Goal: Information Seeking & Learning: Learn about a topic

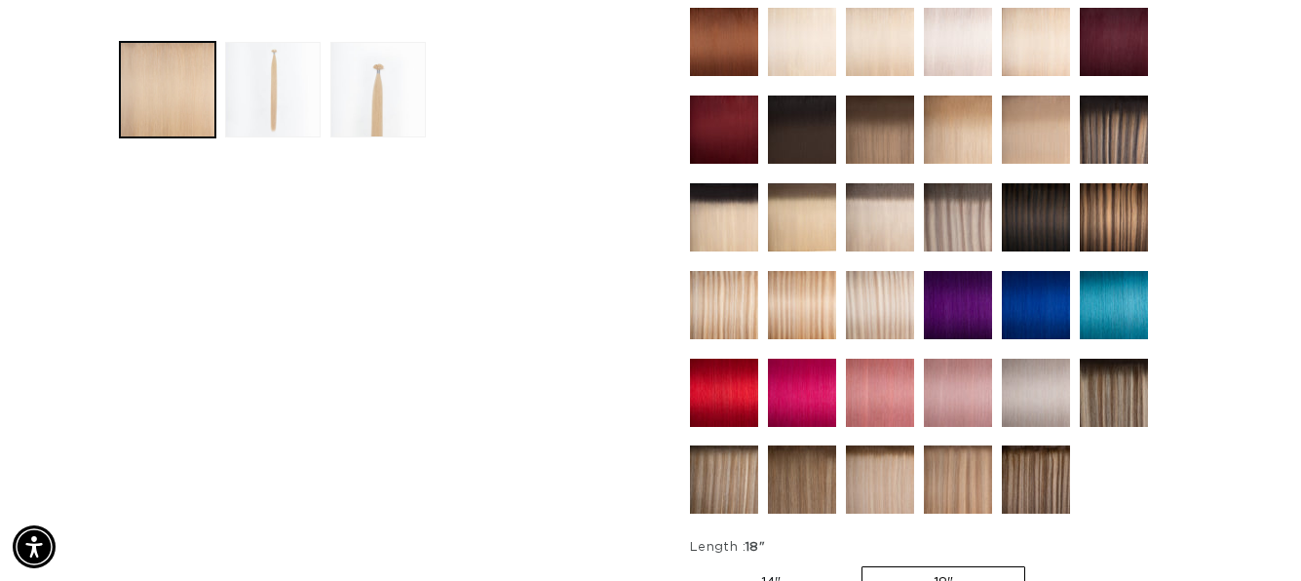
click at [892, 296] on img at bounding box center [880, 305] width 68 height 68
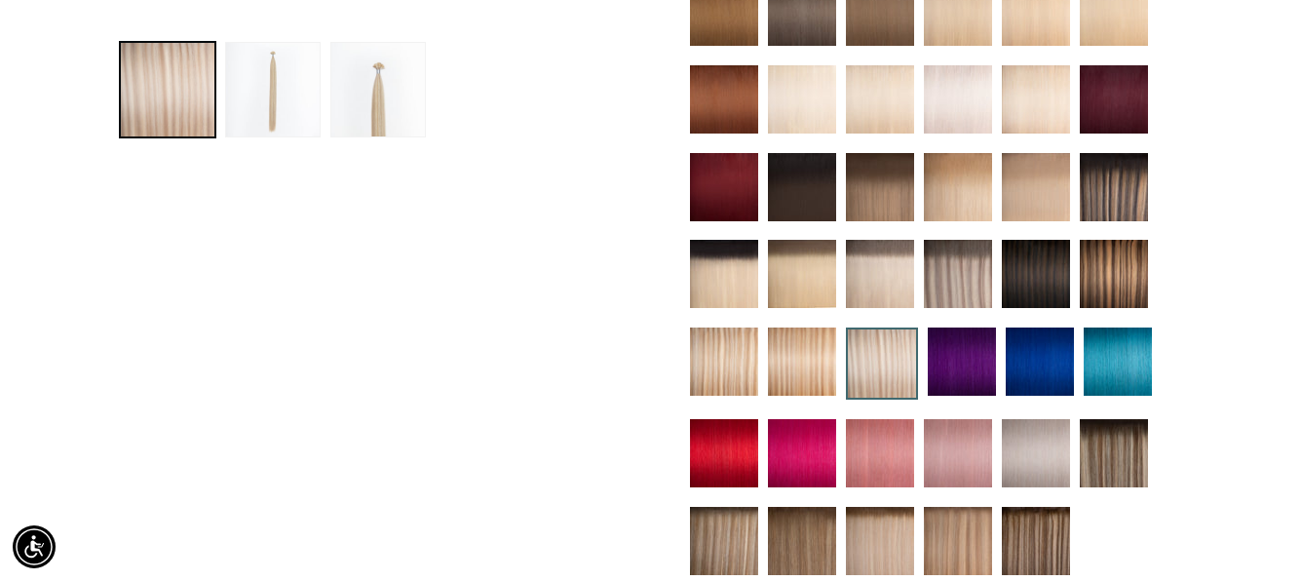
scroll to position [0, 1162]
click at [785, 356] on img at bounding box center [802, 361] width 68 height 68
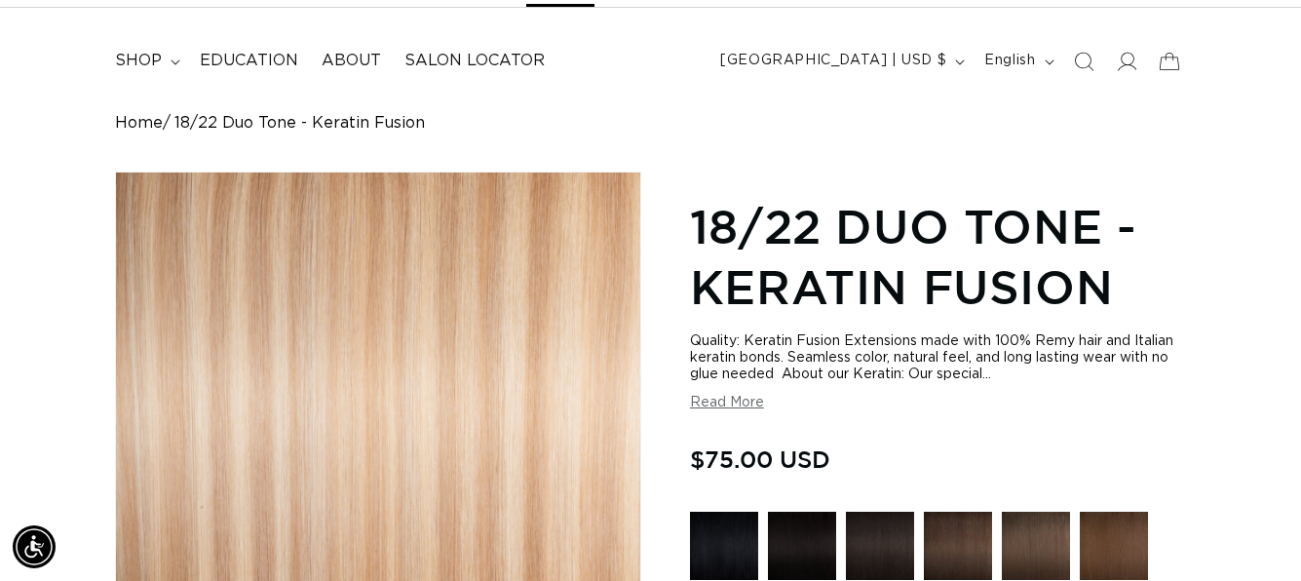
scroll to position [0, 1162]
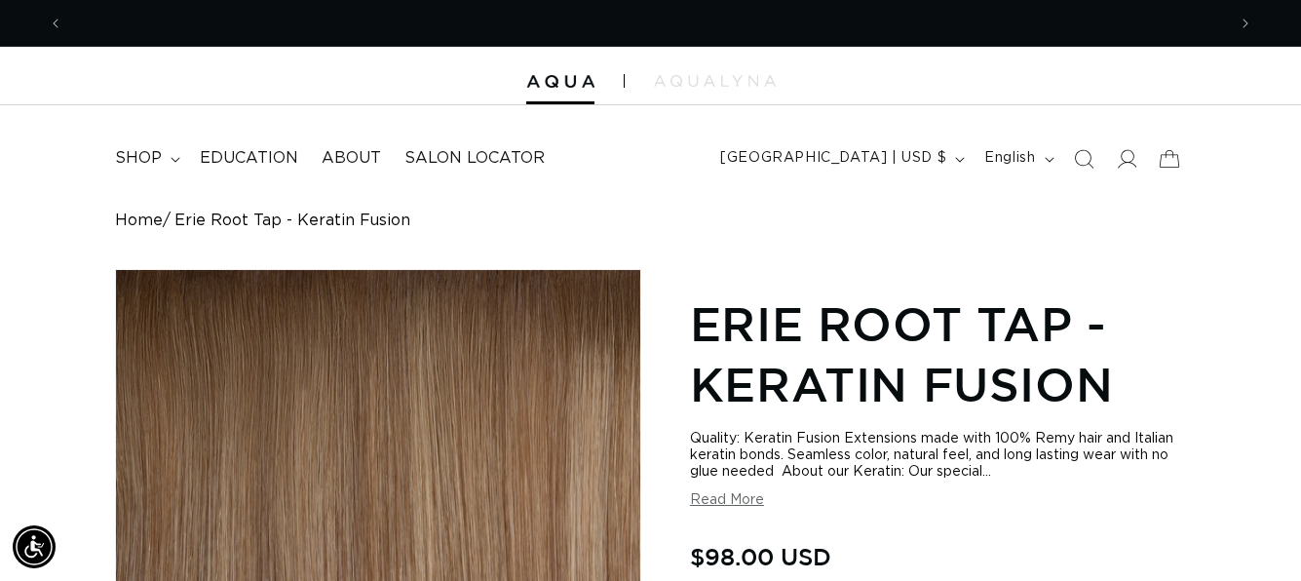
scroll to position [0, 1162]
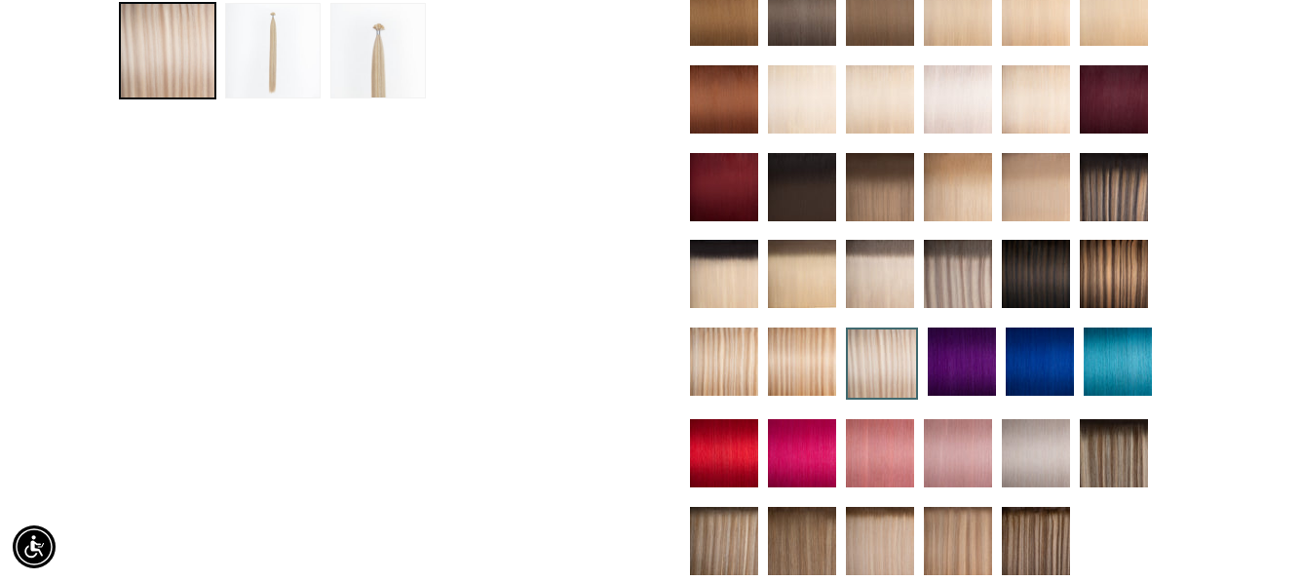
scroll to position [779, 0]
click at [966, 270] on img at bounding box center [958, 274] width 68 height 68
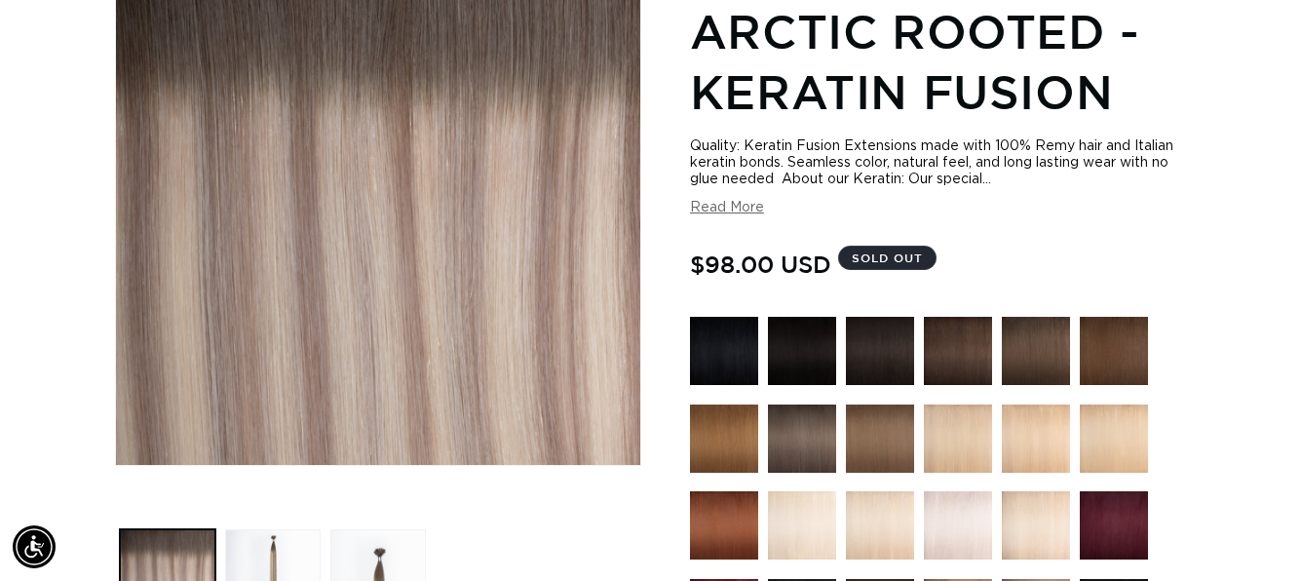
scroll to position [0, 2325]
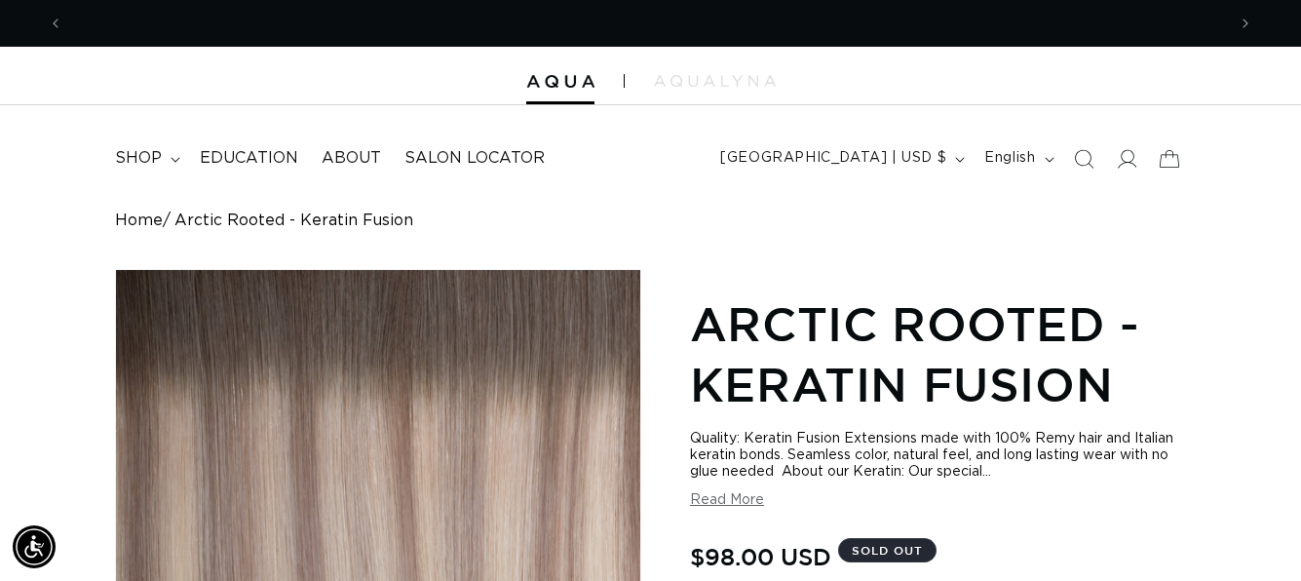
scroll to position [0, 1162]
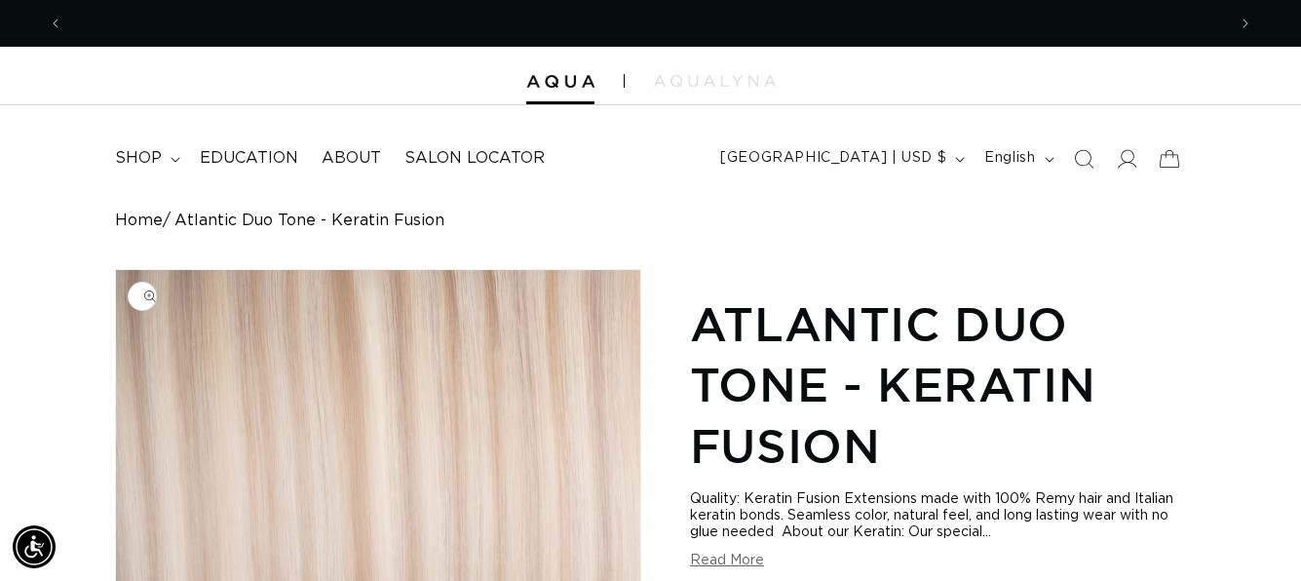
scroll to position [0, 2325]
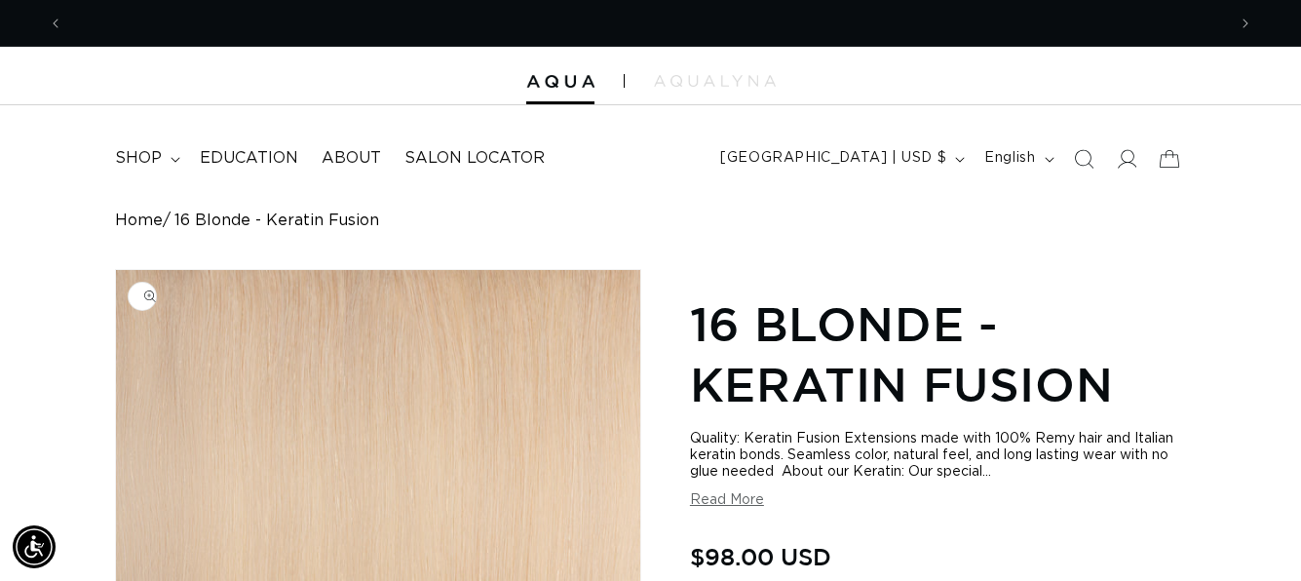
scroll to position [0, 2325]
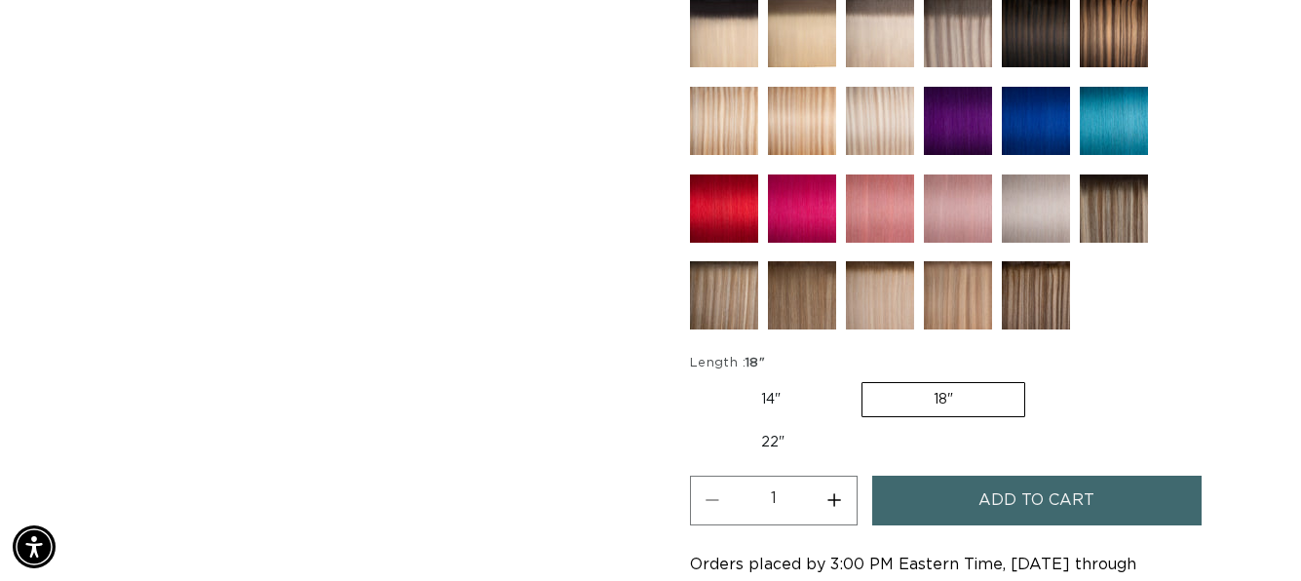
scroll to position [974, 0]
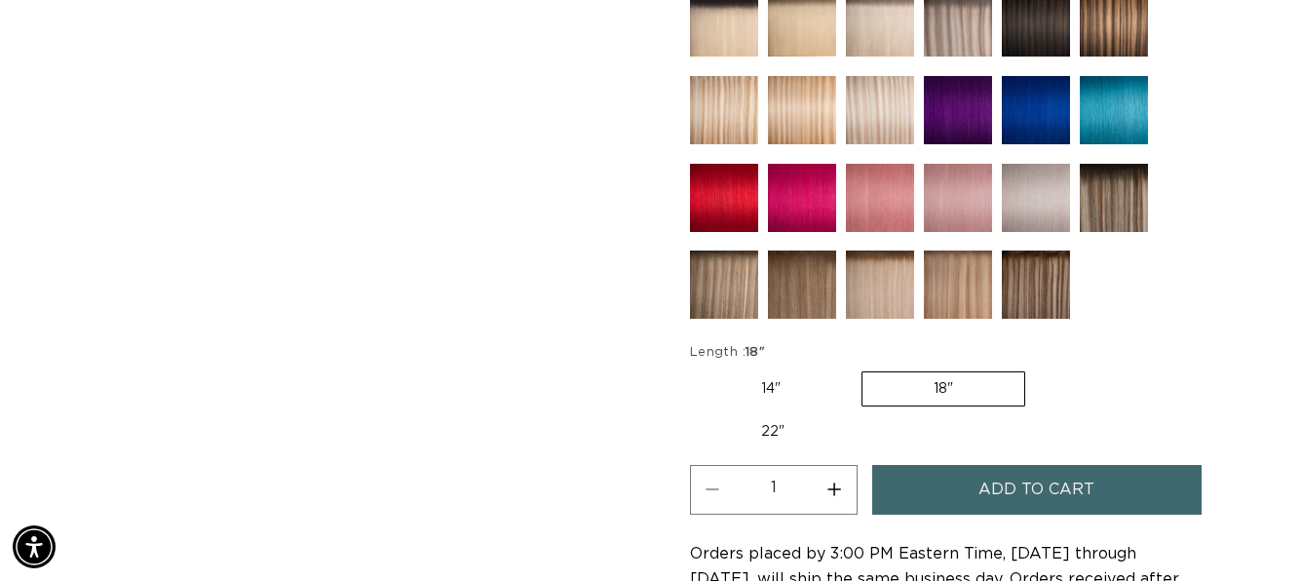
click at [1121, 203] on img at bounding box center [1114, 198] width 68 height 68
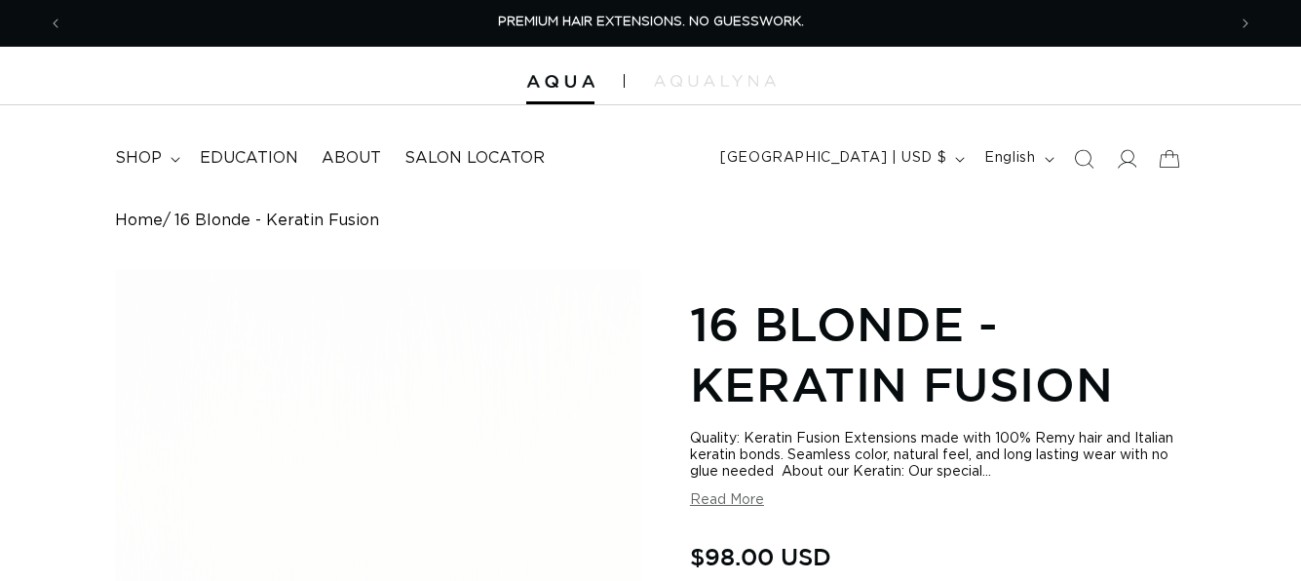
scroll to position [1169, 0]
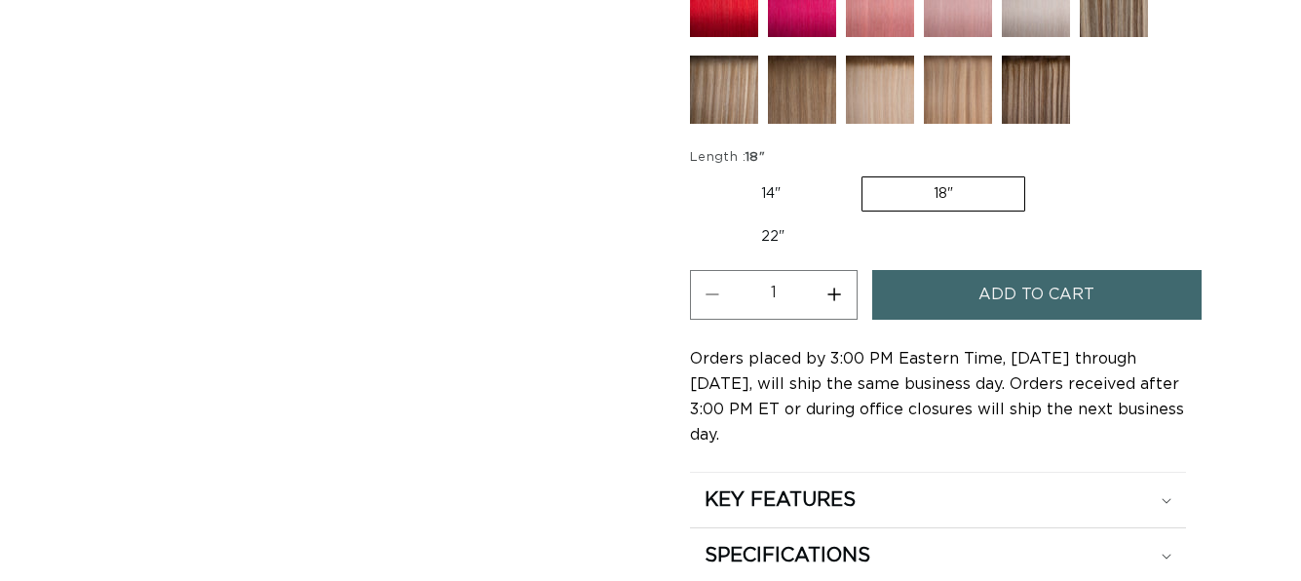
click at [721, 90] on img at bounding box center [724, 90] width 68 height 68
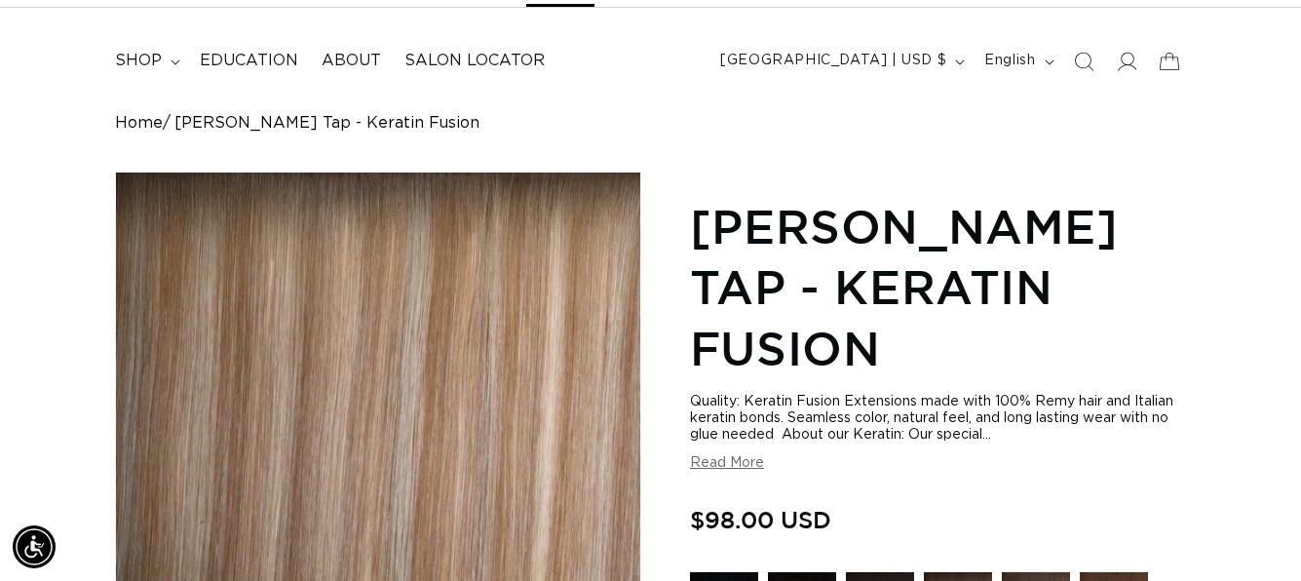
scroll to position [0, 1162]
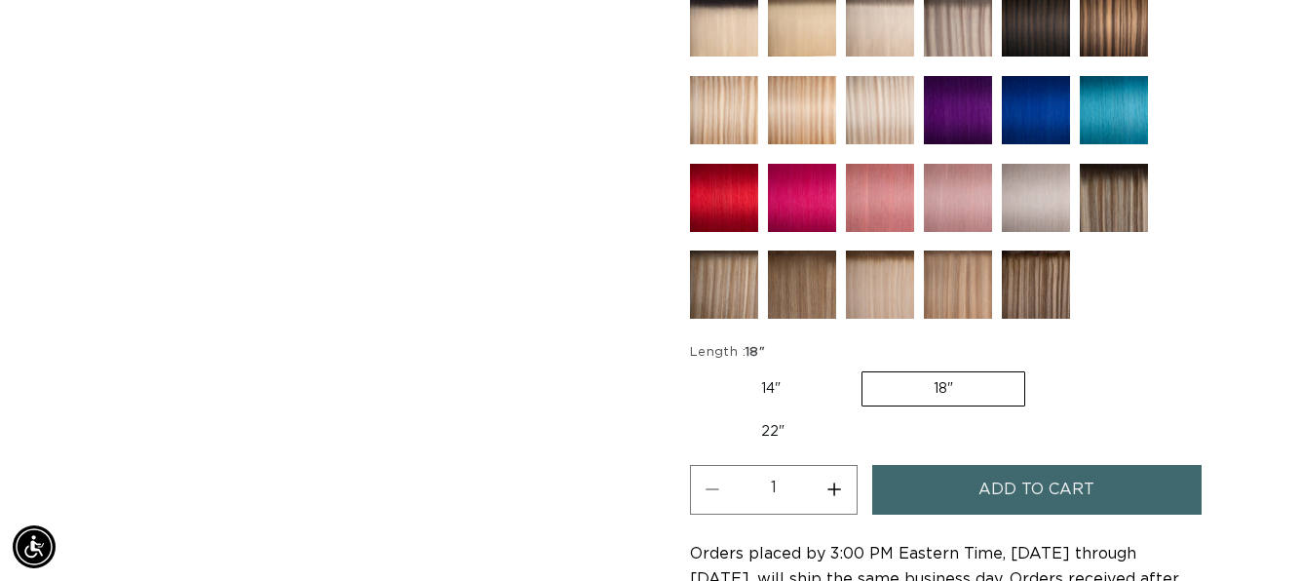
scroll to position [0, 1162]
click at [875, 287] on img at bounding box center [880, 284] width 68 height 68
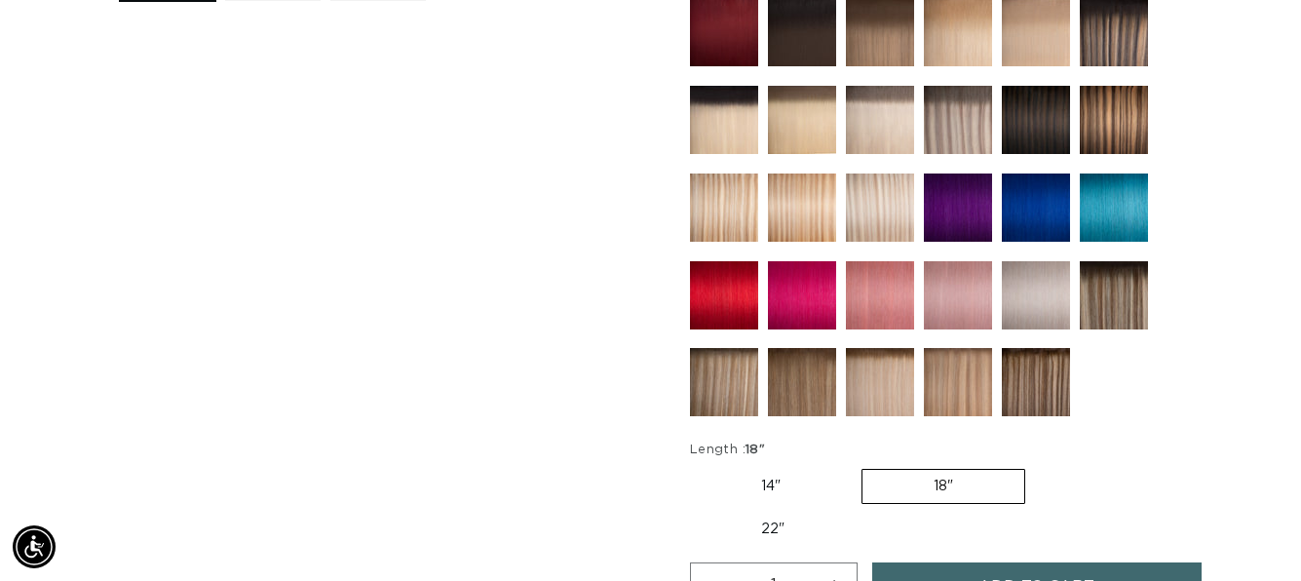
scroll to position [0, 1162]
click at [879, 208] on img at bounding box center [880, 207] width 68 height 68
click at [895, 397] on img at bounding box center [880, 382] width 68 height 68
click at [868, 186] on img at bounding box center [880, 207] width 68 height 68
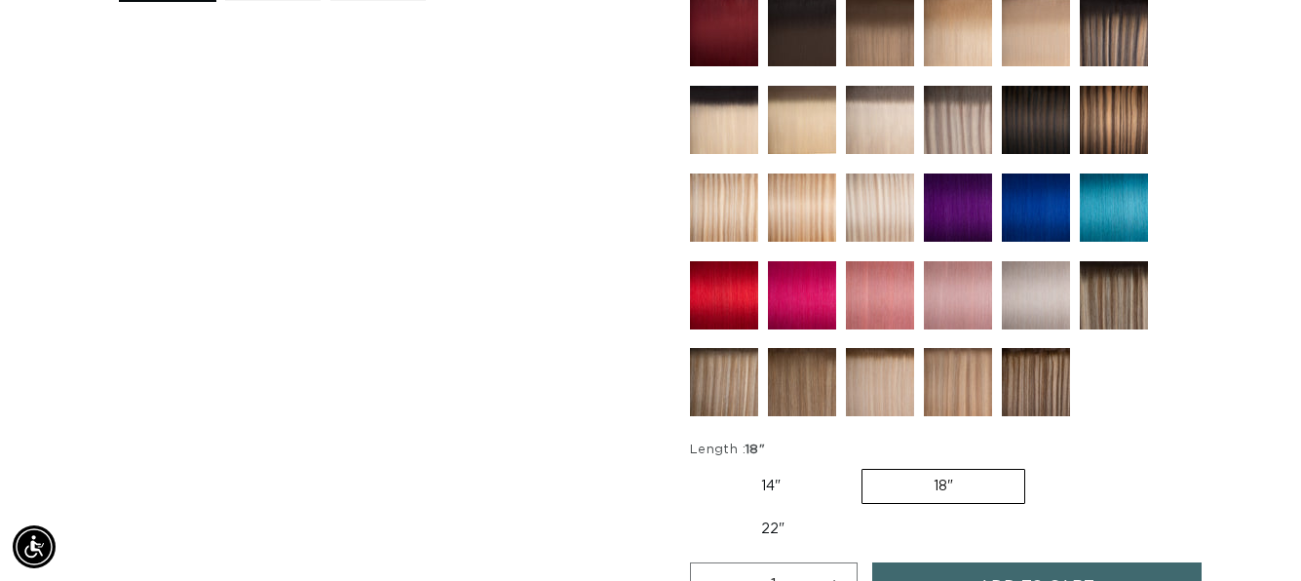
click at [873, 116] on img at bounding box center [880, 120] width 68 height 68
click at [705, 389] on img at bounding box center [724, 382] width 68 height 68
click at [872, 366] on img at bounding box center [880, 382] width 68 height 68
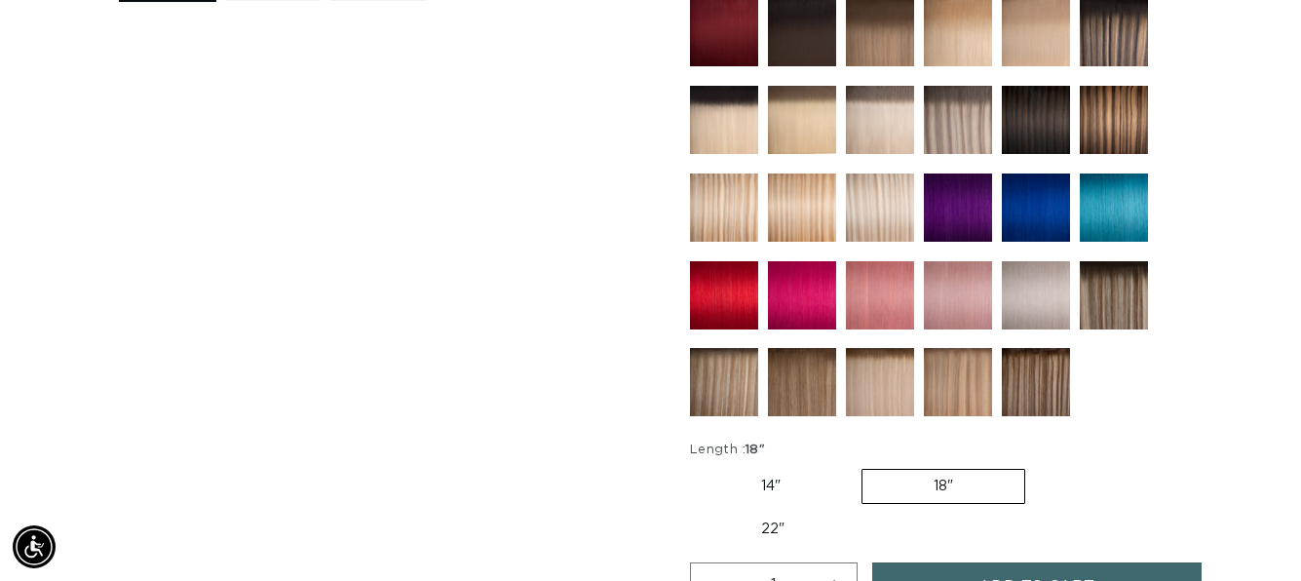
click at [963, 395] on img at bounding box center [958, 382] width 68 height 68
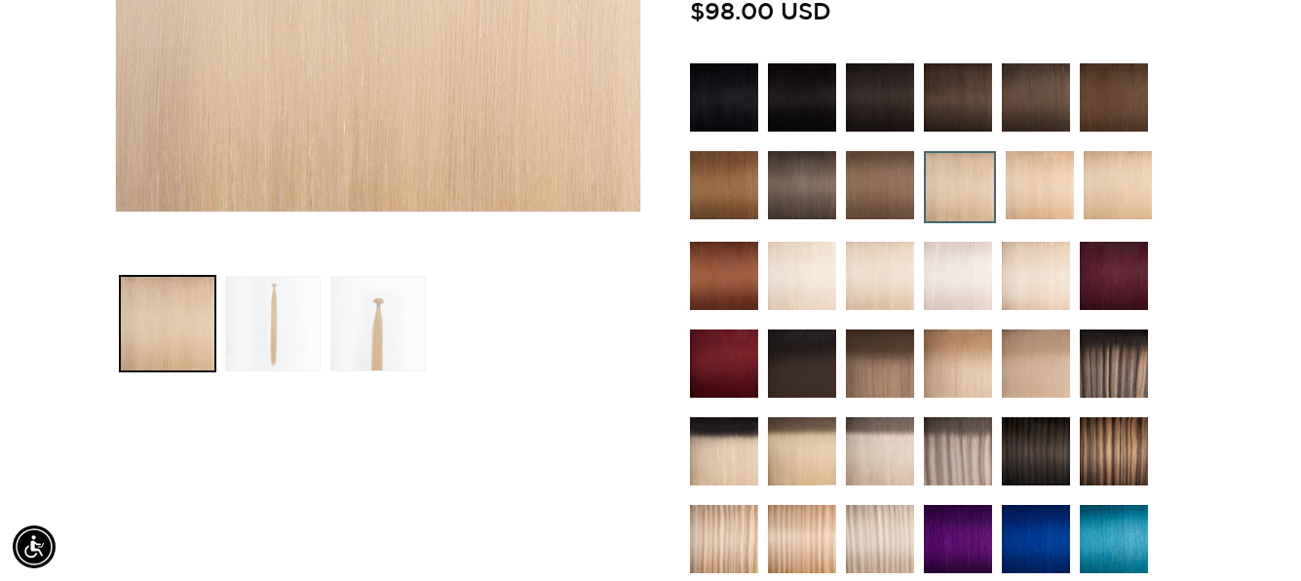
scroll to position [0, 2325]
click at [944, 295] on img at bounding box center [958, 276] width 68 height 68
click at [966, 367] on img at bounding box center [958, 363] width 68 height 68
click at [715, 450] on img at bounding box center [724, 451] width 68 height 68
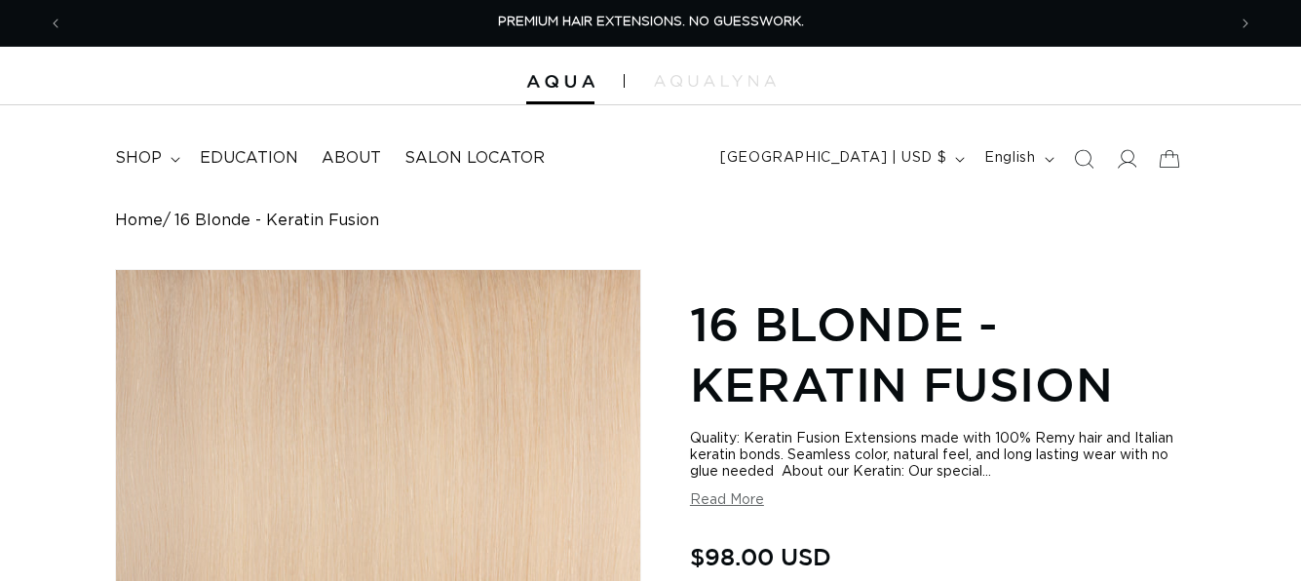
scroll to position [546, 0]
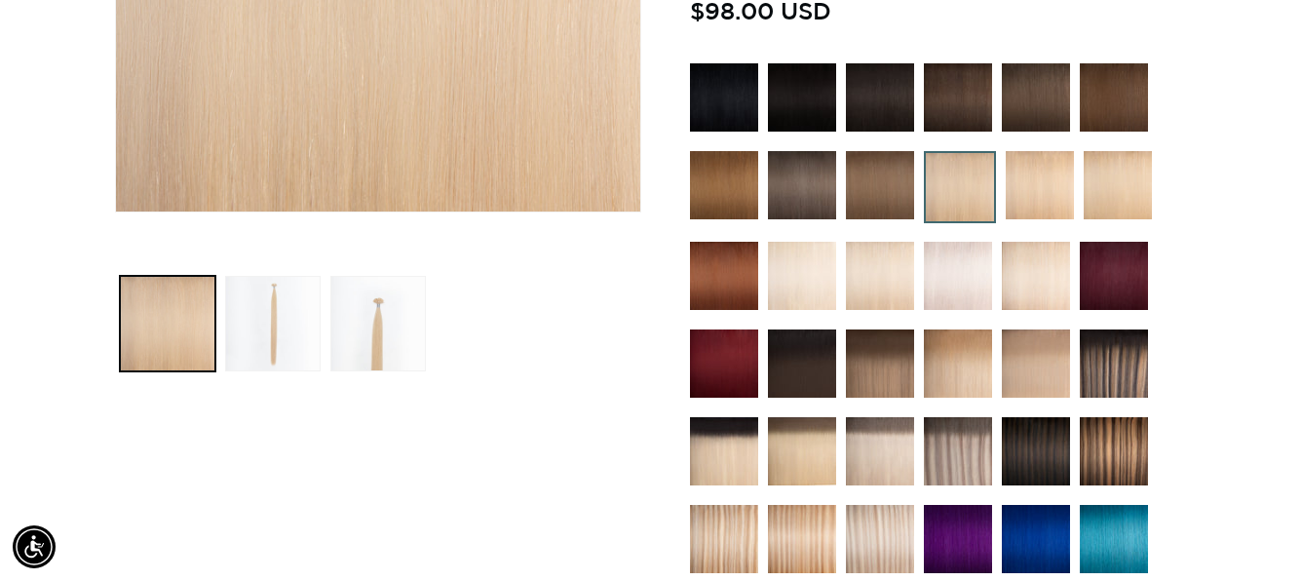
click at [966, 442] on img at bounding box center [958, 451] width 68 height 68
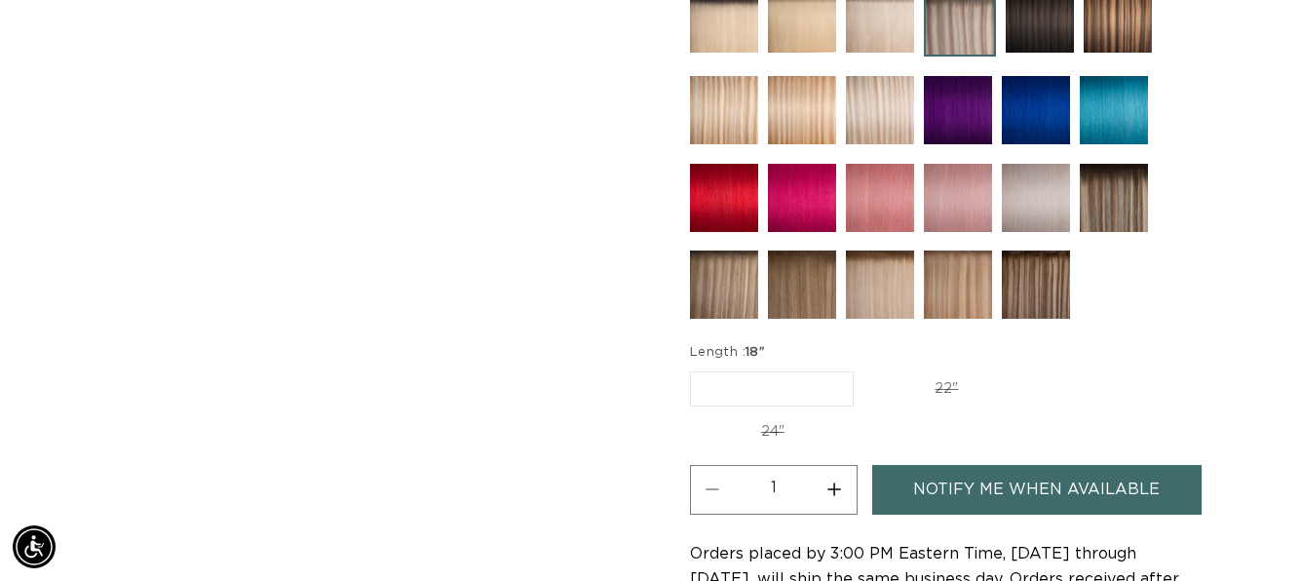
scroll to position [0, 2325]
click at [1003, 481] on link "Notify Me When Available" at bounding box center [1036, 490] width 329 height 50
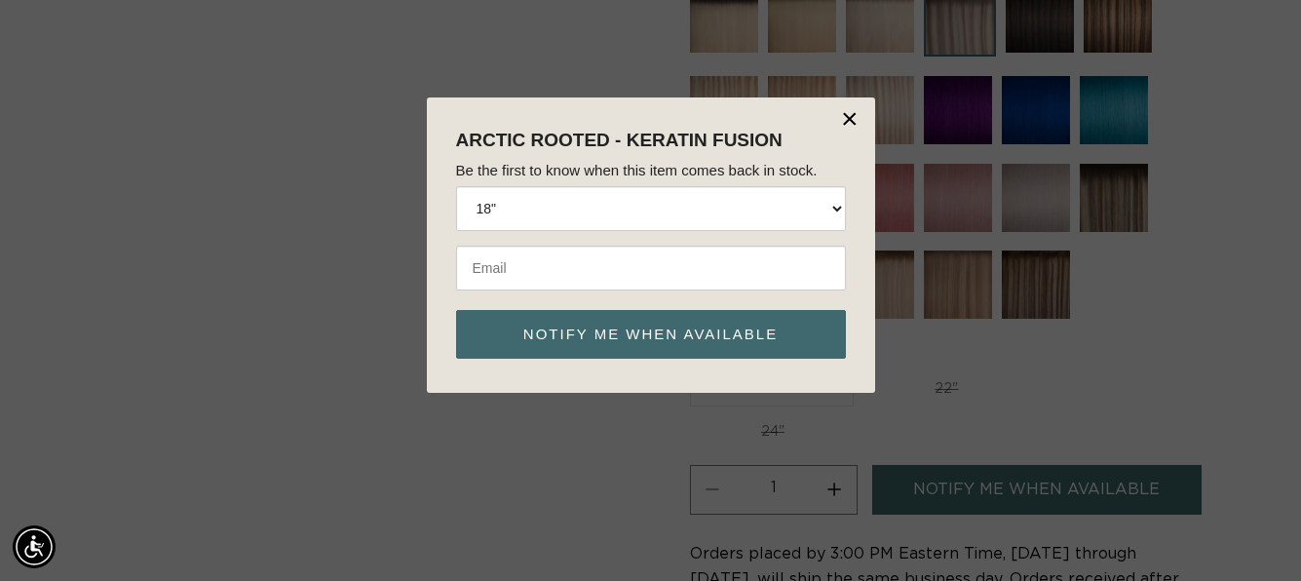
scroll to position [0, 0]
click at [486, 277] on input "email" at bounding box center [651, 268] width 390 height 45
type input "bethfisherexp@gmail.com"
click at [662, 334] on button "Notify me when available" at bounding box center [651, 334] width 390 height 49
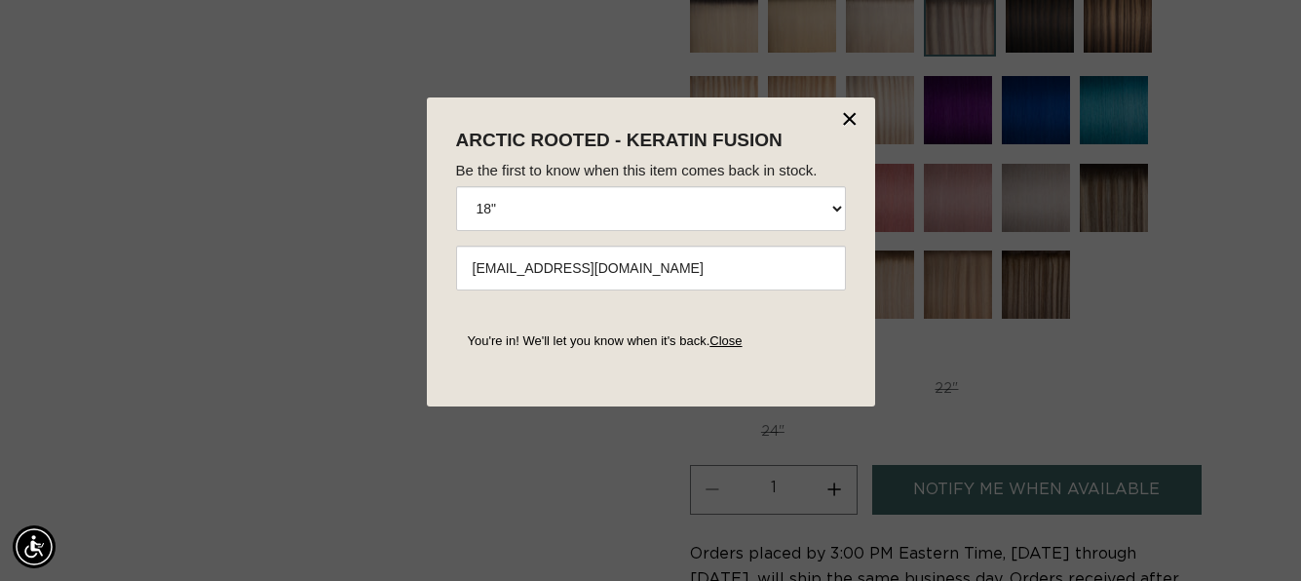
scroll to position [0, 1162]
click at [851, 107] on button "×" at bounding box center [850, 118] width 19 height 29
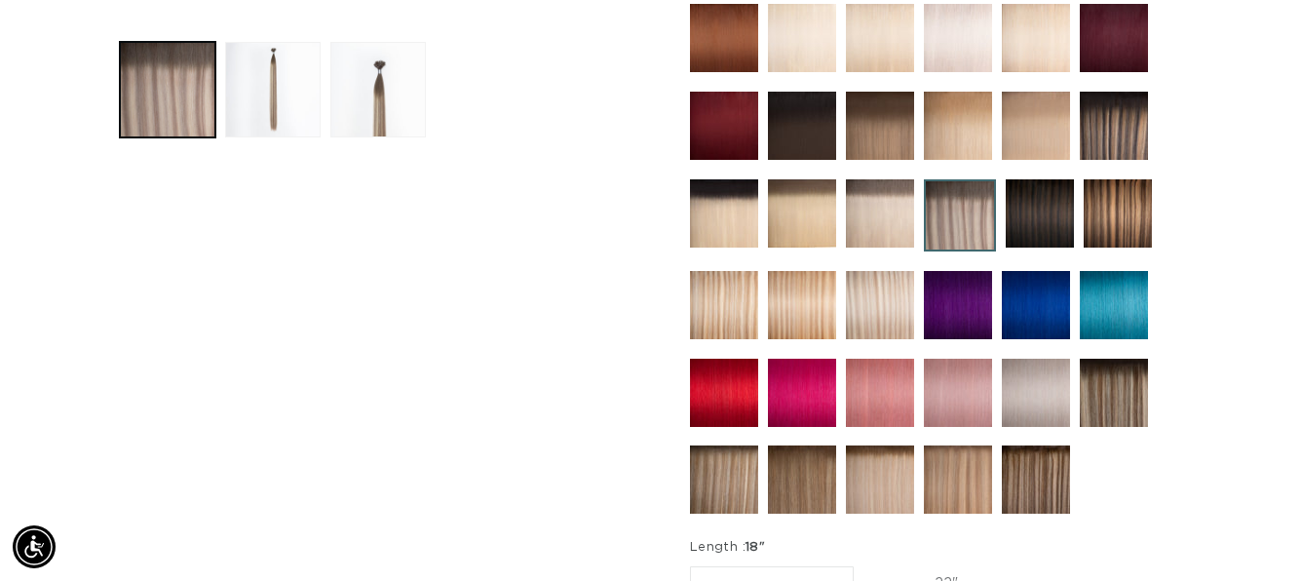
scroll to position [0, 2325]
click at [725, 476] on img at bounding box center [724, 479] width 68 height 68
click at [903, 497] on img at bounding box center [880, 479] width 68 height 68
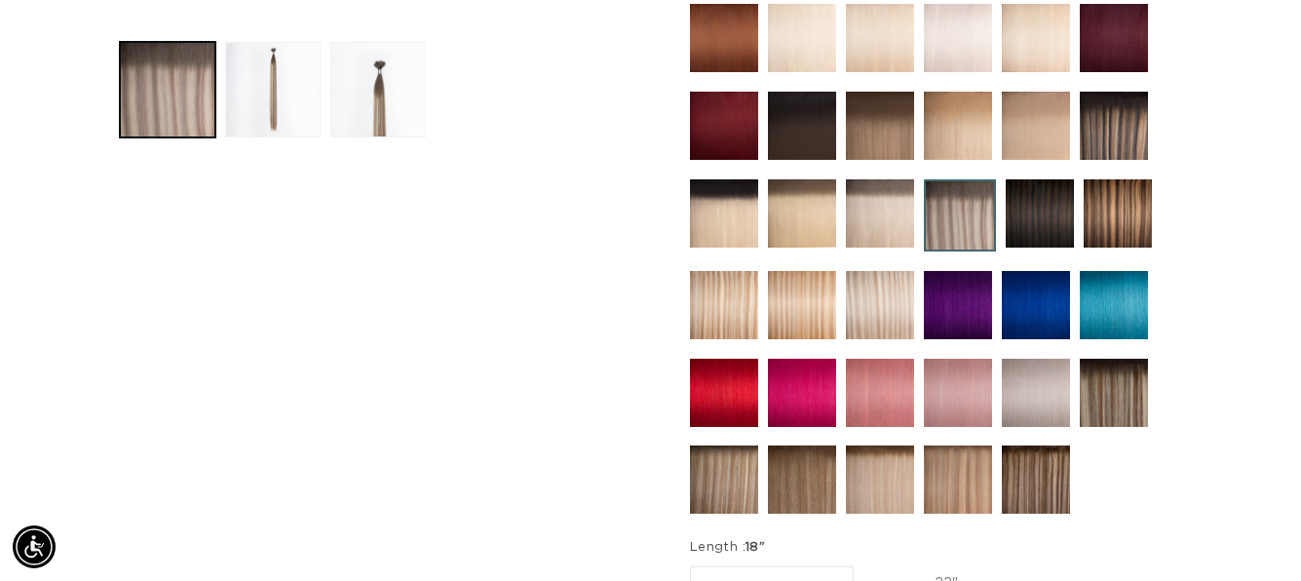
click at [1041, 482] on img at bounding box center [1036, 479] width 68 height 68
click at [958, 479] on img at bounding box center [958, 479] width 68 height 68
click at [1121, 390] on img at bounding box center [1114, 393] width 68 height 68
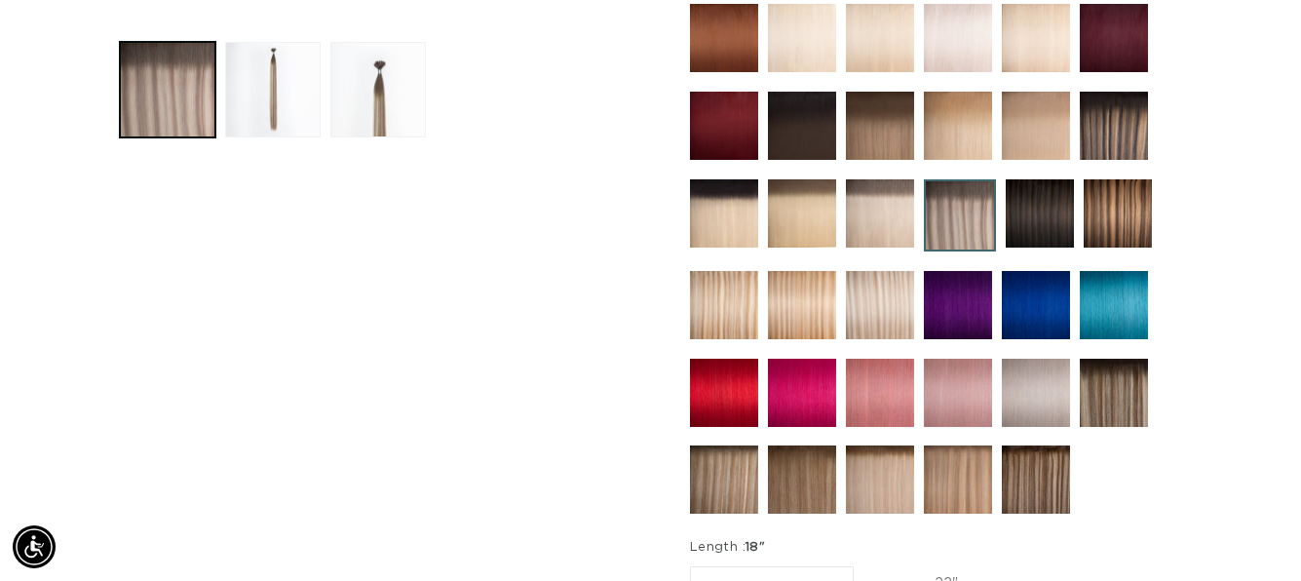
click at [966, 204] on img at bounding box center [960, 215] width 72 height 72
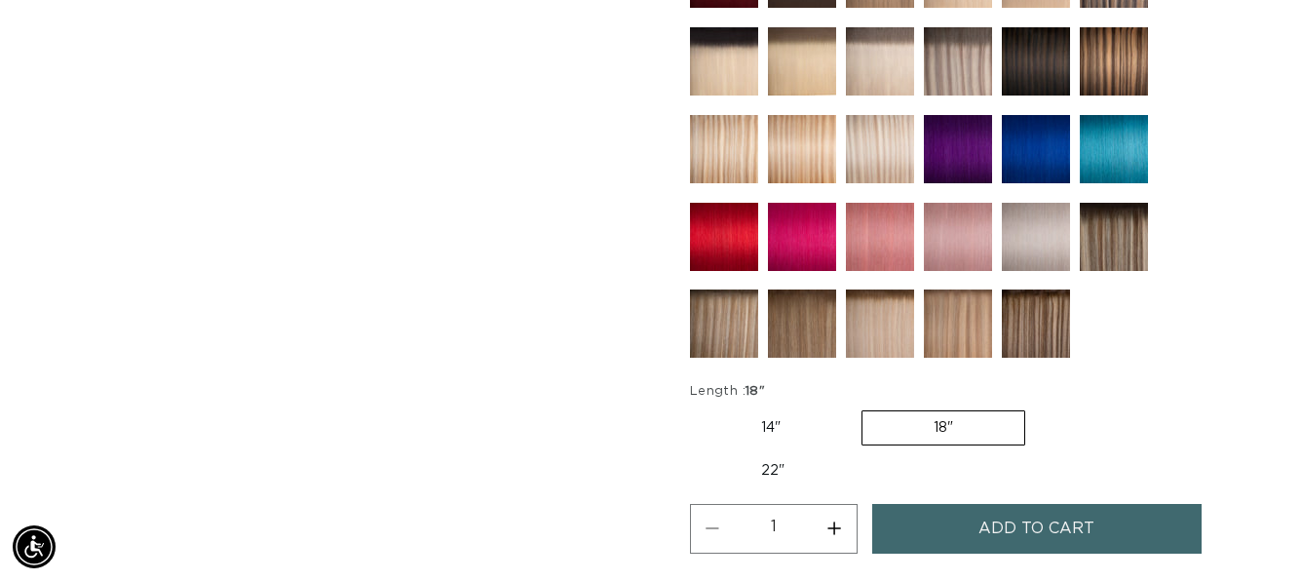
scroll to position [0, 2325]
click at [967, 58] on img at bounding box center [958, 61] width 68 height 68
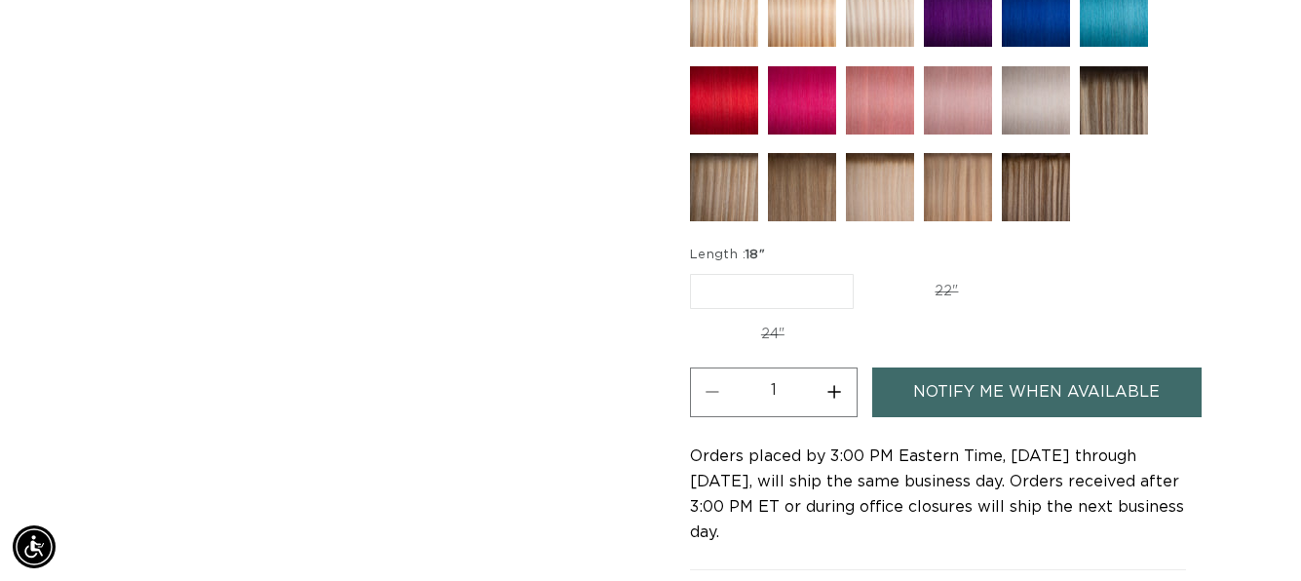
scroll to position [1169, 0]
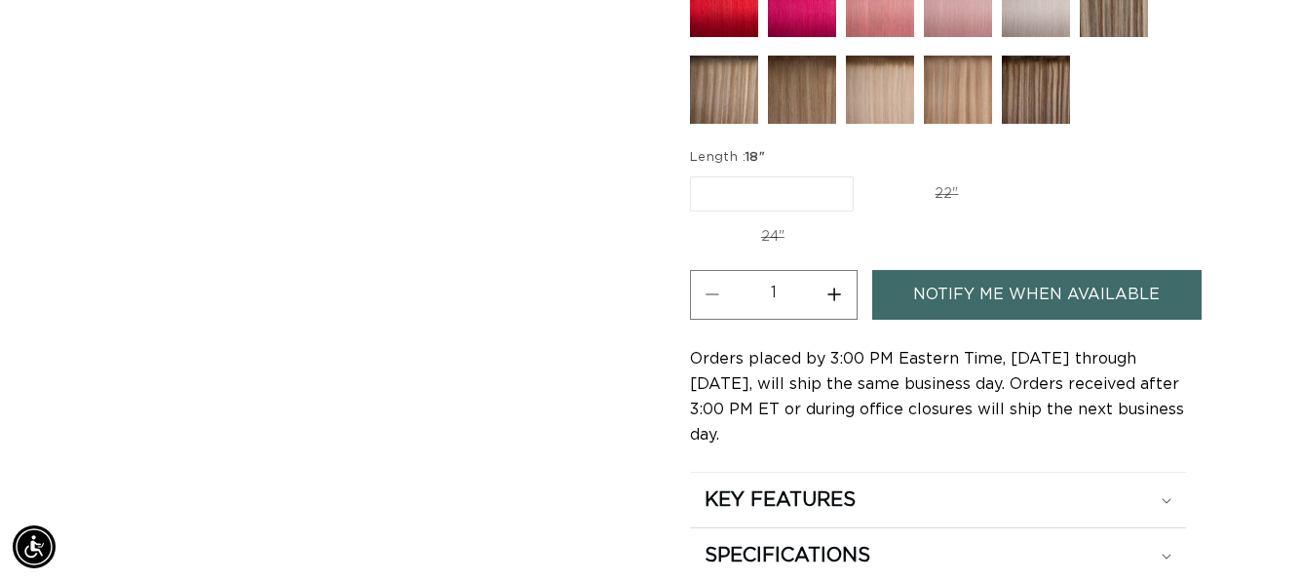
click at [750, 187] on label "18" Variant sold out or unavailable" at bounding box center [772, 193] width 164 height 35
click at [696, 173] on input "18" Variant sold out or unavailable" at bounding box center [695, 172] width 1 height 1
click at [754, 205] on label "18" Variant sold out or unavailable" at bounding box center [772, 193] width 164 height 35
click at [696, 173] on input "18" Variant sold out or unavailable" at bounding box center [695, 172] width 1 height 1
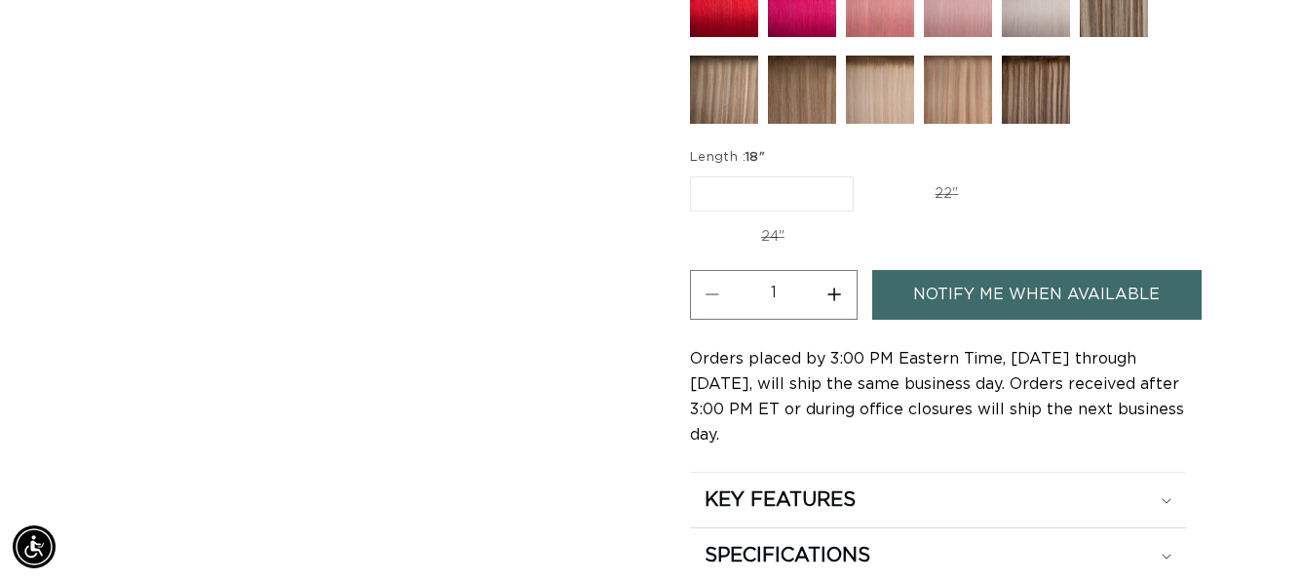
scroll to position [0, 0]
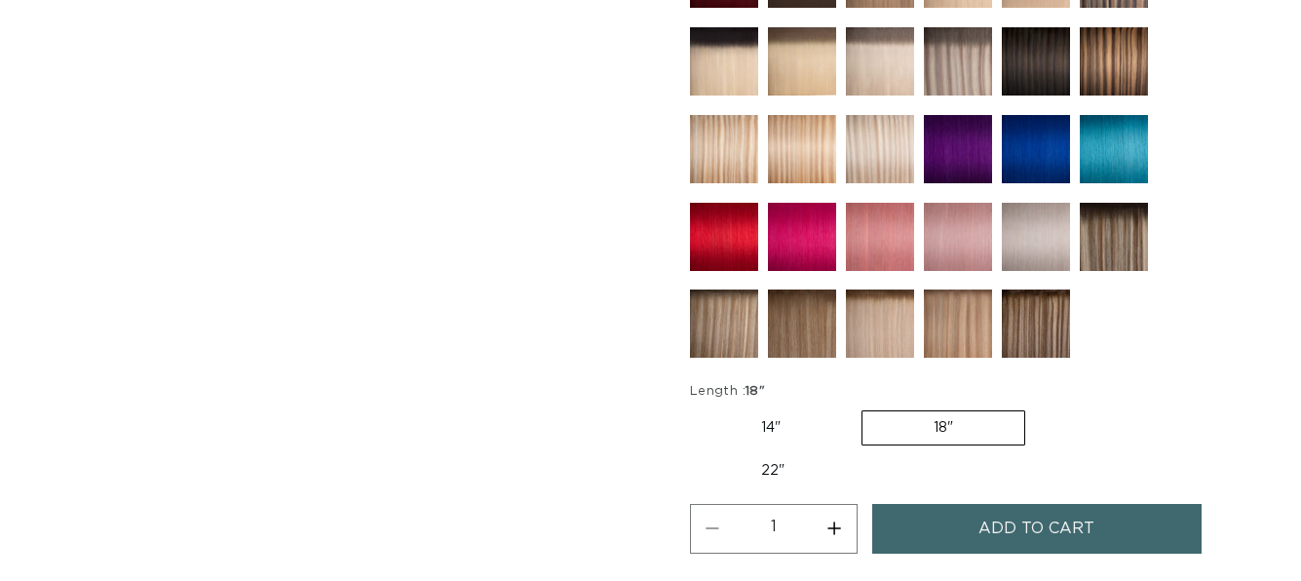
click at [783, 235] on img at bounding box center [802, 237] width 68 height 68
